Goal: Communication & Community: Answer question/provide support

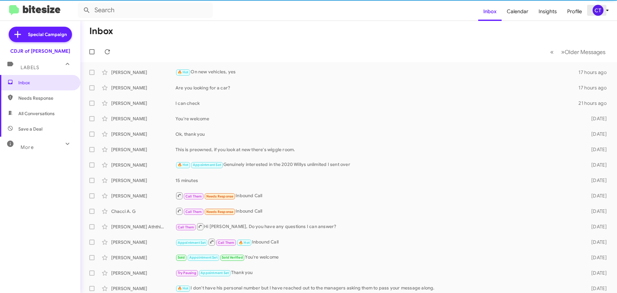
click at [607, 12] on icon at bounding box center [608, 10] width 8 height 8
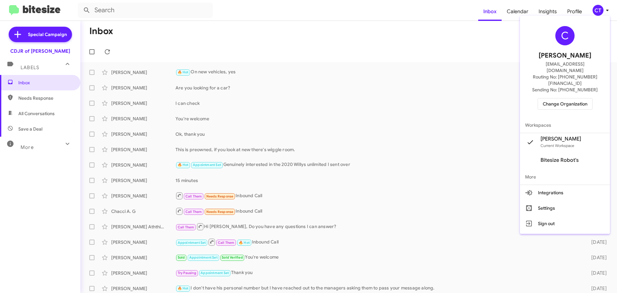
click at [576, 98] on span "Change Organization" at bounding box center [565, 103] width 45 height 11
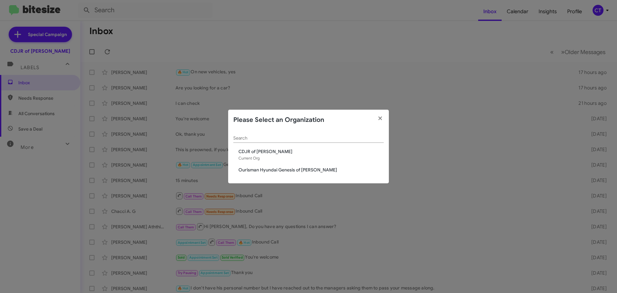
click at [317, 167] on span "Ourisman Hyundai Genesis of [PERSON_NAME]" at bounding box center [311, 170] width 145 height 6
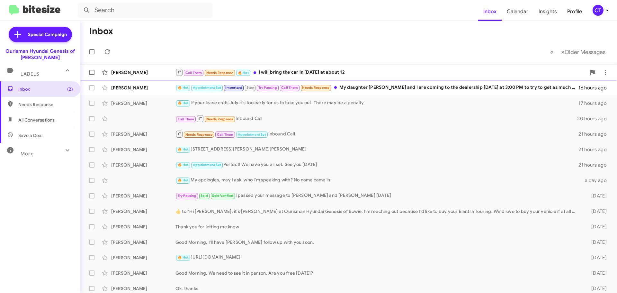
click at [330, 75] on div "Call Them Needs Response 🔥 Hot I will bring the car in tomorrow at about 12" at bounding box center [381, 72] width 411 height 8
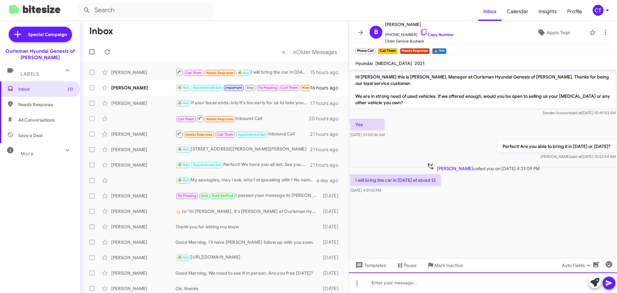
click at [420, 291] on div at bounding box center [483, 282] width 268 height 21
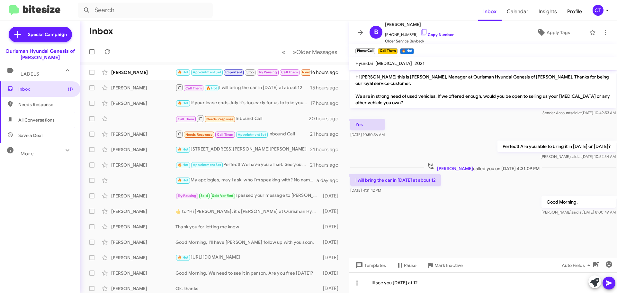
click at [611, 282] on icon at bounding box center [609, 282] width 6 height 5
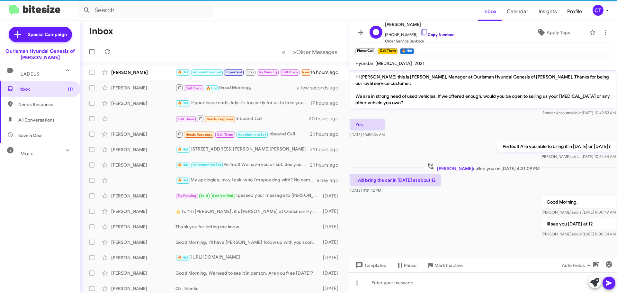
click at [420, 31] on icon at bounding box center [424, 32] width 8 height 8
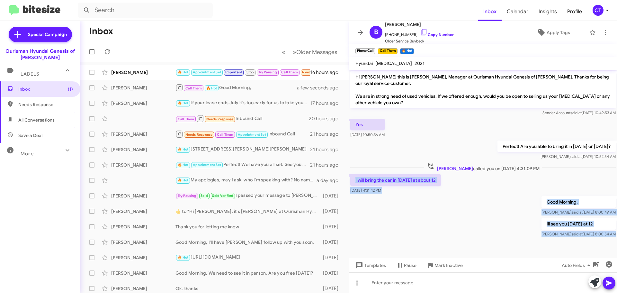
drag, startPoint x: 353, startPoint y: 172, endPoint x: 536, endPoint y: 237, distance: 194.5
click at [536, 237] on cdk-virtual-scroll-viewport "Hi Bjorn this is Ciara Taylor, Manager at Ourisman Hyundai Genesis of Bowie. Th…" at bounding box center [483, 164] width 268 height 188
copy div "I will bring the car in tomorrow at about 12 Sep 26, 2025, 4:31:42 PM Good Morn…"
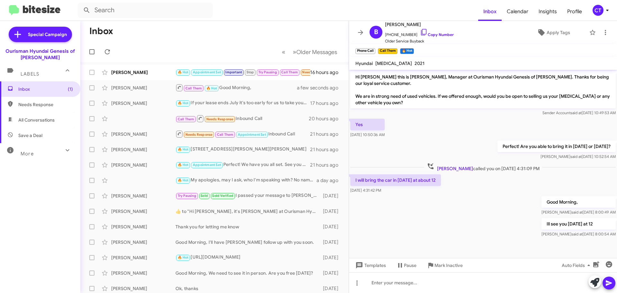
click at [443, 121] on div "Yes Sep 24, 2025, 10:50:36 AM" at bounding box center [483, 128] width 268 height 22
click at [366, 88] on p "Hi Bjorn this is Ciara Taylor, Manager at Ourisman Hyundai Genesis of Bowie. Th…" at bounding box center [483, 89] width 266 height 37
click at [143, 62] on mat-action-list "David Mitchell 🔥 Hot Appointment Set Important Stop Try Pausing Call Them Needs…" at bounding box center [214, 217] width 268 height 311
click at [143, 71] on div "[PERSON_NAME]" at bounding box center [143, 72] width 64 height 6
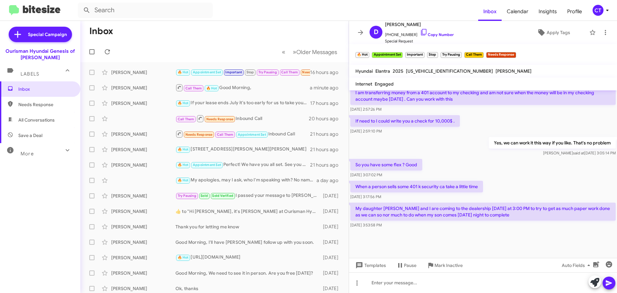
scroll to position [328, 0]
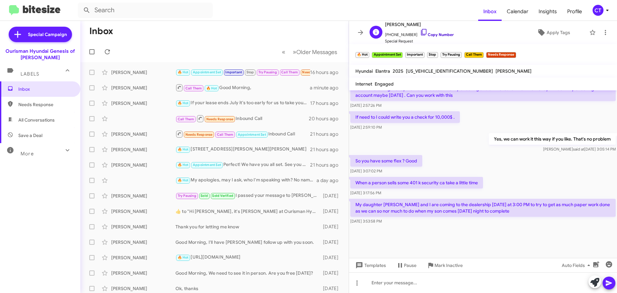
click at [420, 30] on icon at bounding box center [424, 32] width 8 height 8
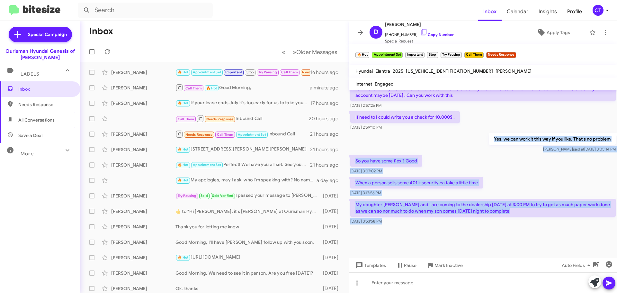
drag, startPoint x: 487, startPoint y: 141, endPoint x: 571, endPoint y: 232, distance: 123.5
click at [571, 232] on cdk-virtual-scroll-viewport "My son has a job too Sep 26, 2025, 9:18:48 AM I want my son to read your warran…" at bounding box center [483, 173] width 268 height 167
copy div "Yes, we can work it this way if you like. That's no problem Ciara said at Sep 2…"
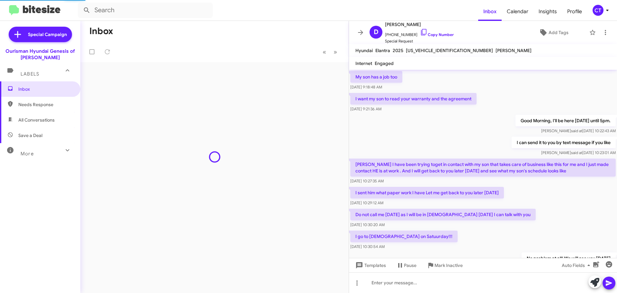
scroll to position [307, 0]
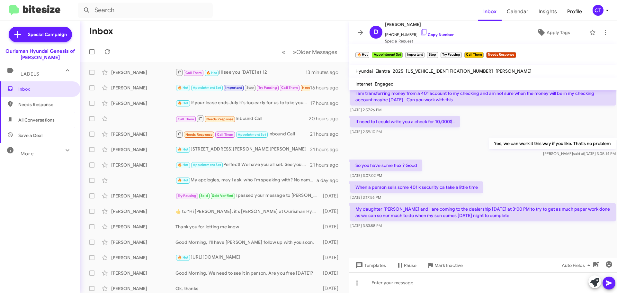
scroll to position [328, 0]
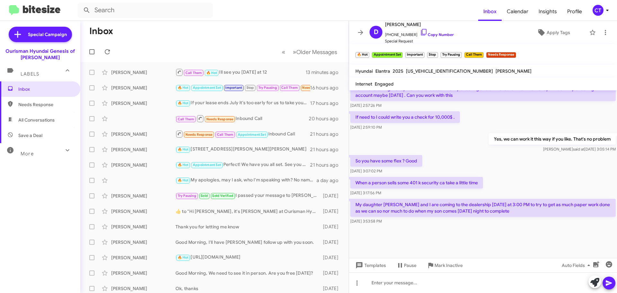
click at [606, 12] on icon at bounding box center [608, 10] width 8 height 8
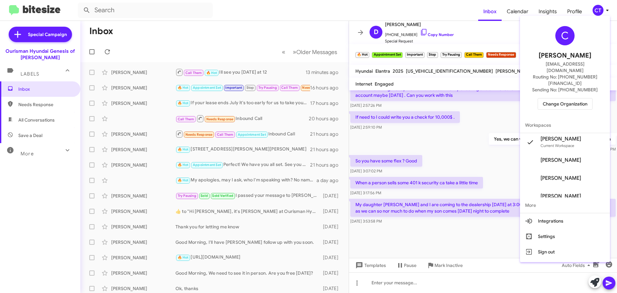
click at [573, 98] on span "Change Organization" at bounding box center [565, 103] width 45 height 11
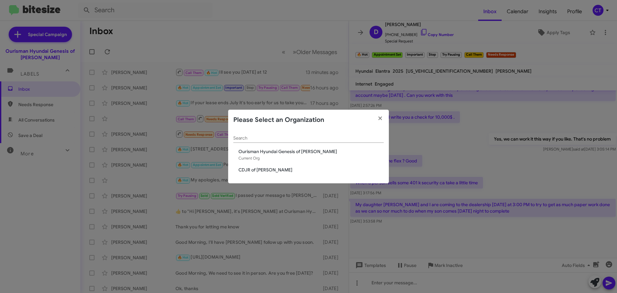
click at [246, 170] on span "CDJR of [PERSON_NAME]" at bounding box center [311, 170] width 145 height 6
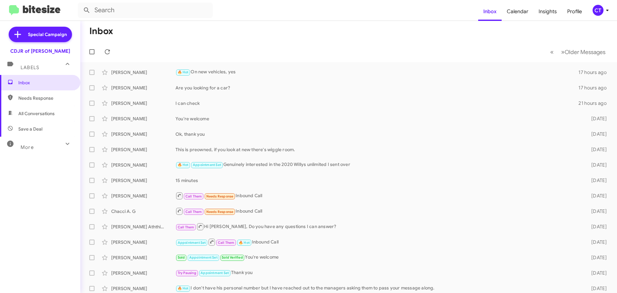
click at [601, 8] on div "CT" at bounding box center [598, 10] width 11 height 11
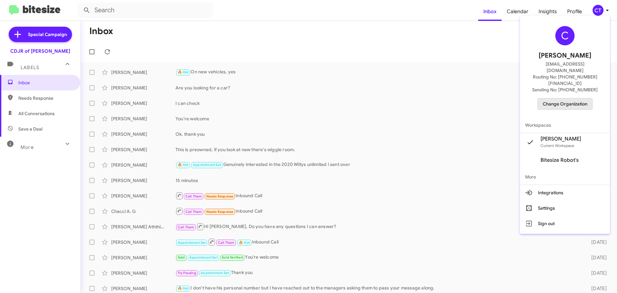
click at [566, 98] on span "Change Organization" at bounding box center [565, 103] width 45 height 11
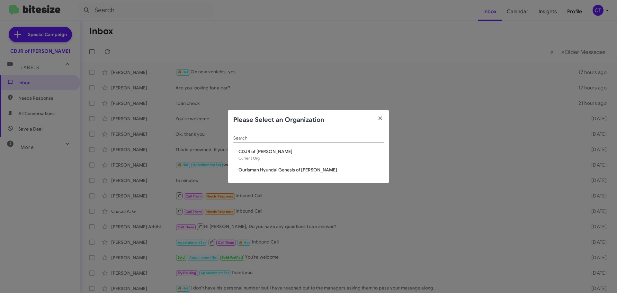
click at [295, 173] on div "Search CDJR of Bowie Current Org Ourisman Hyundai Genesis of Bowie" at bounding box center [308, 156] width 161 height 53
click at [294, 173] on span "Ourisman Hyundai Genesis of [PERSON_NAME]" at bounding box center [311, 170] width 145 height 6
